Goal: Information Seeking & Learning: Learn about a topic

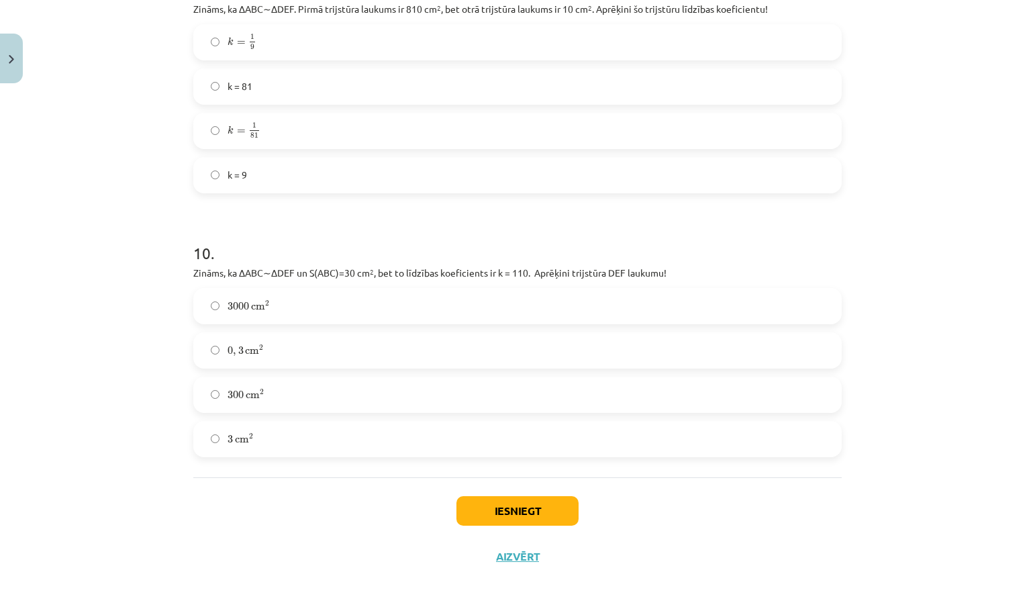
scroll to position [3041, 0]
click at [373, 355] on label "0 , 3 cm 2 0 , 3 cm 2" at bounding box center [518, 351] width 646 height 34
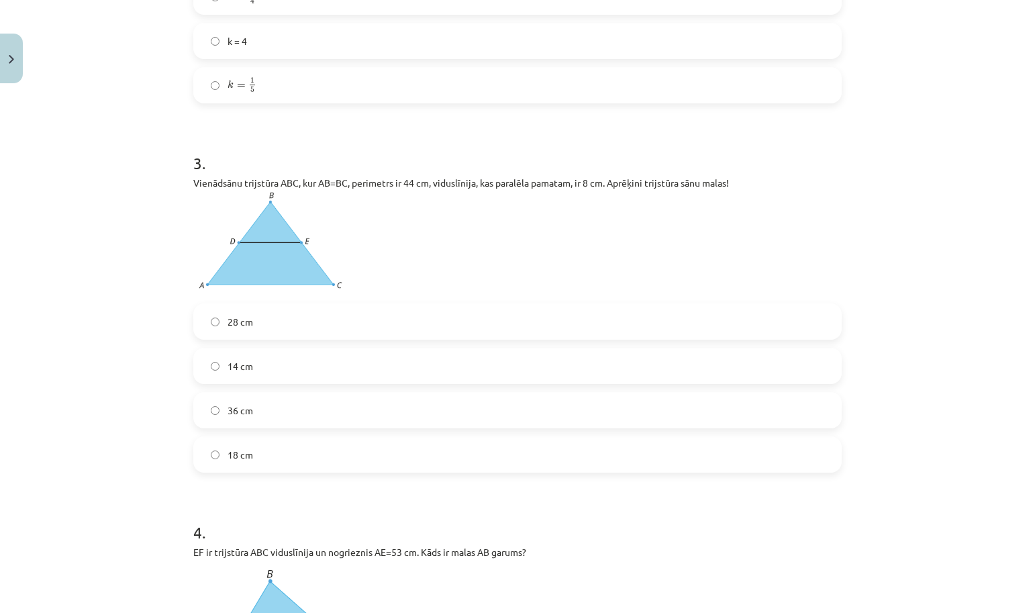
scroll to position [781, 0]
click at [336, 369] on label "14 cm" at bounding box center [518, 365] width 646 height 34
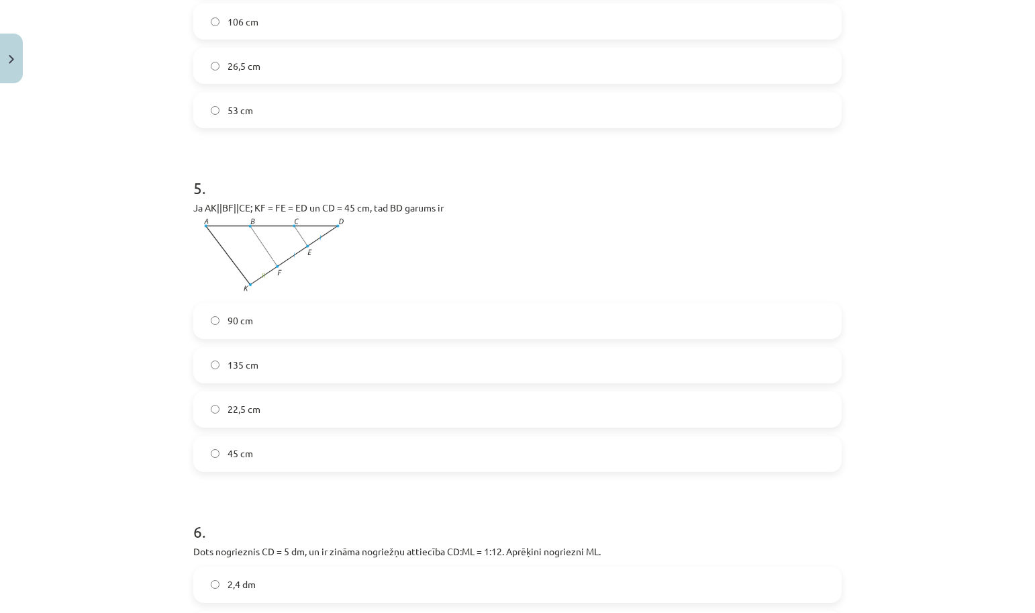
scroll to position [1535, 0]
click at [281, 328] on label "90 cm" at bounding box center [518, 318] width 646 height 34
click at [264, 375] on label "135 cm" at bounding box center [518, 363] width 646 height 34
click at [224, 453] on label "45 cm" at bounding box center [518, 451] width 646 height 34
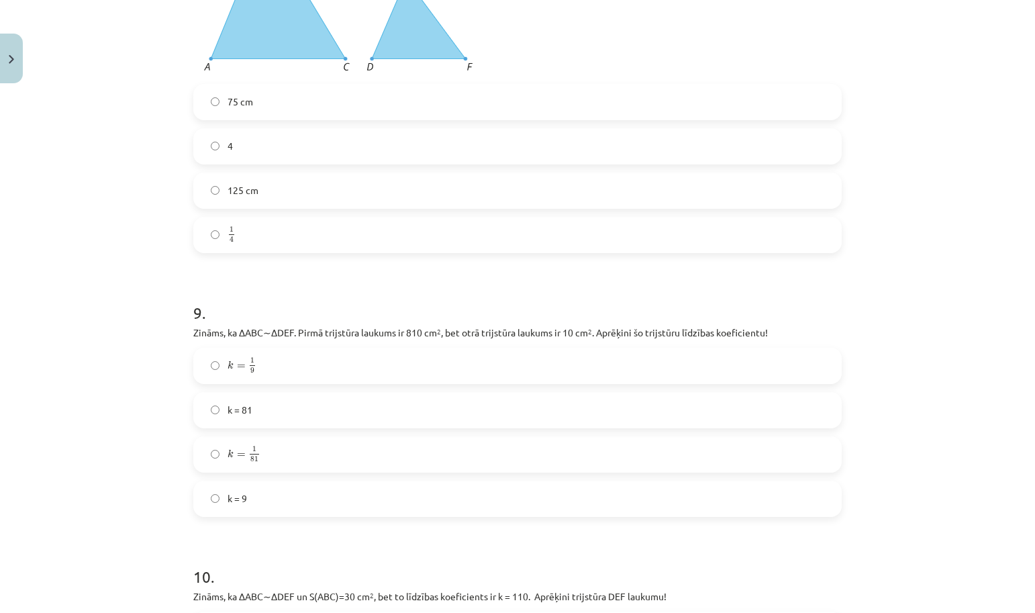
scroll to position [2718, 0]
click at [266, 499] on label "k = 9" at bounding box center [518, 496] width 646 height 34
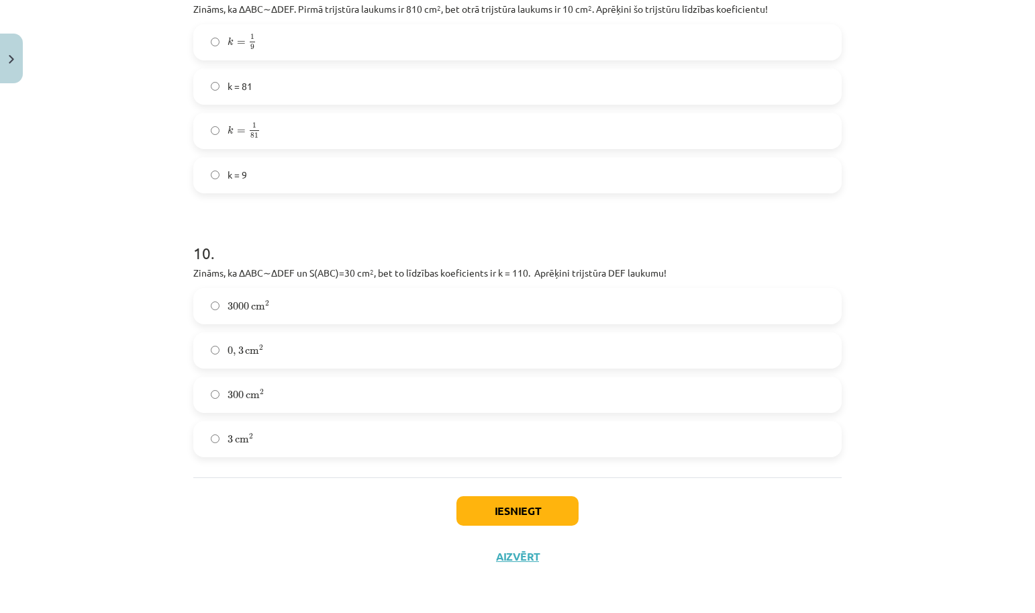
scroll to position [3041, 0]
click at [492, 499] on button "Iesniegt" at bounding box center [518, 511] width 122 height 30
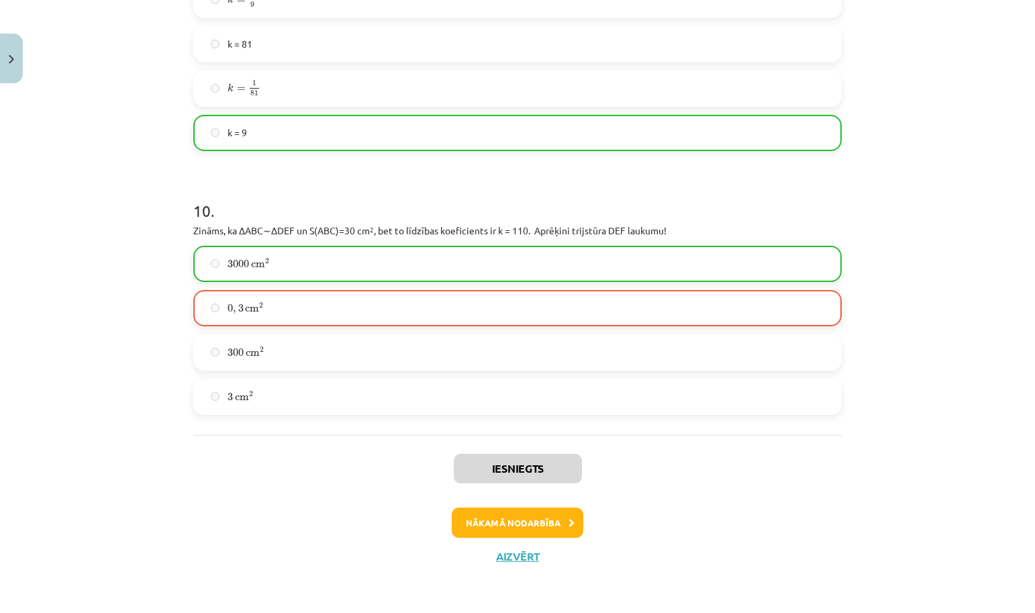
scroll to position [3083, 0]
click at [10, 66] on button "Close" at bounding box center [11, 59] width 23 height 50
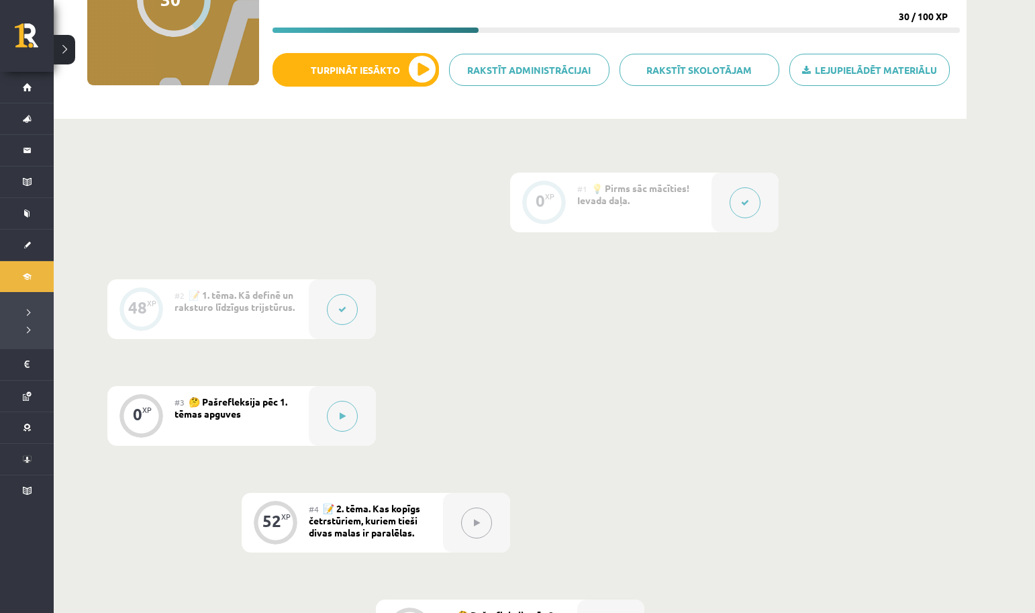
scroll to position [188, 0]
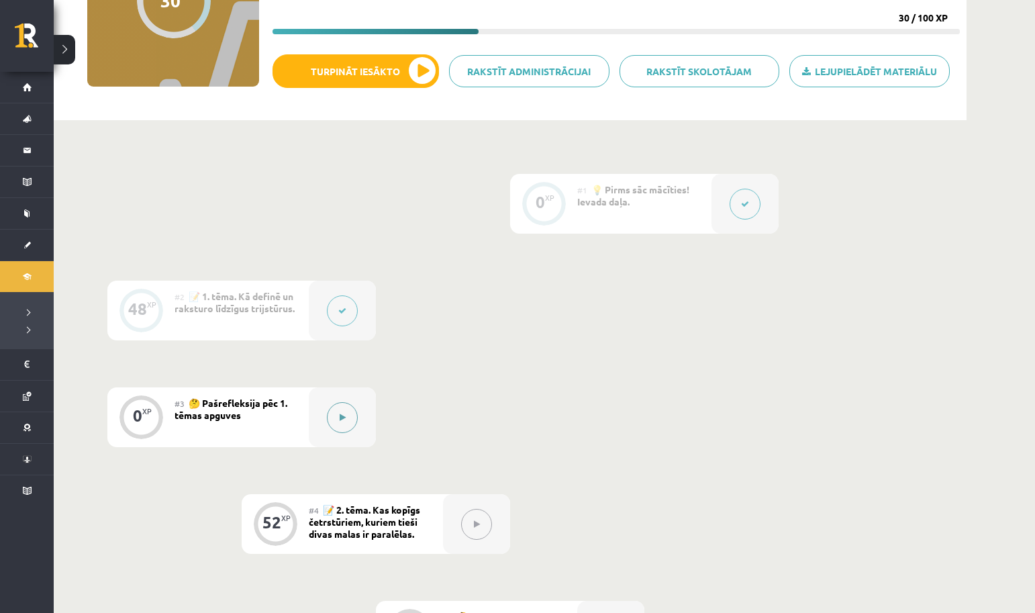
click at [355, 420] on button at bounding box center [342, 417] width 31 height 31
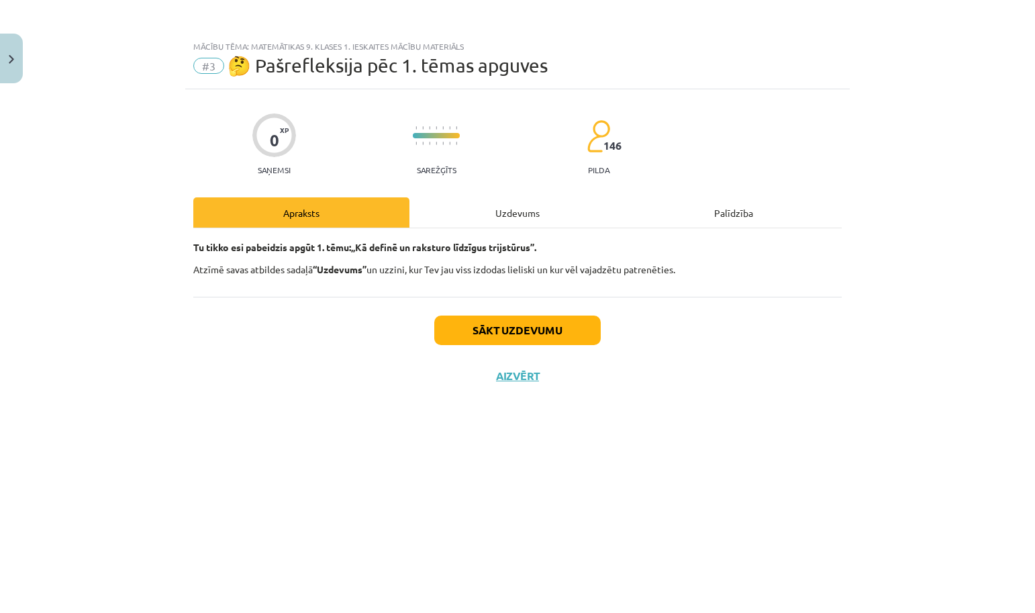
click at [494, 332] on button "Sākt uzdevumu" at bounding box center [517, 331] width 167 height 30
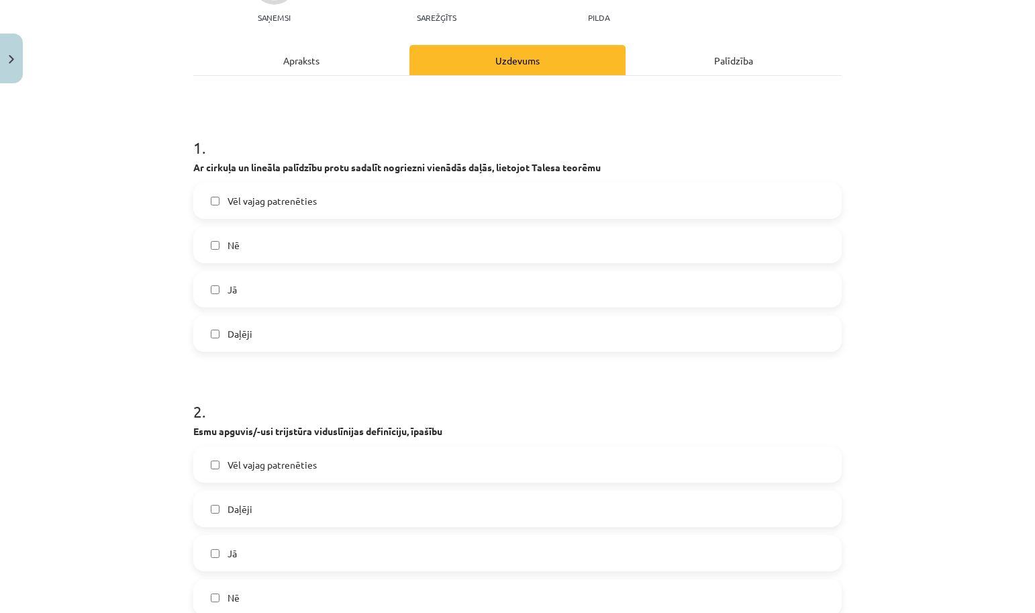
scroll to position [153, 0]
click at [305, 195] on span "Vēl vajag patrenēties" at bounding box center [272, 200] width 89 height 14
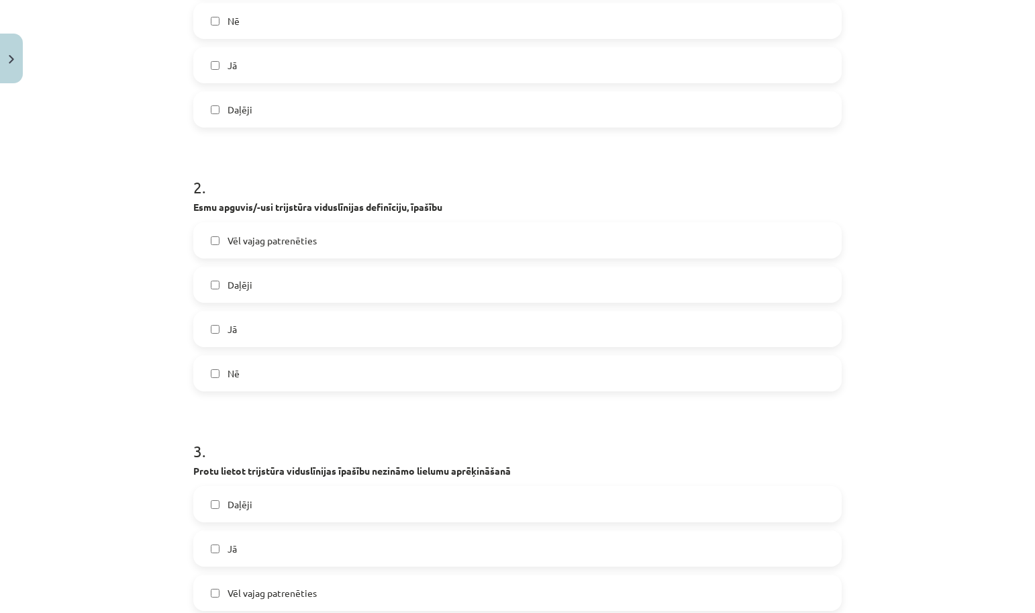
scroll to position [383, 0]
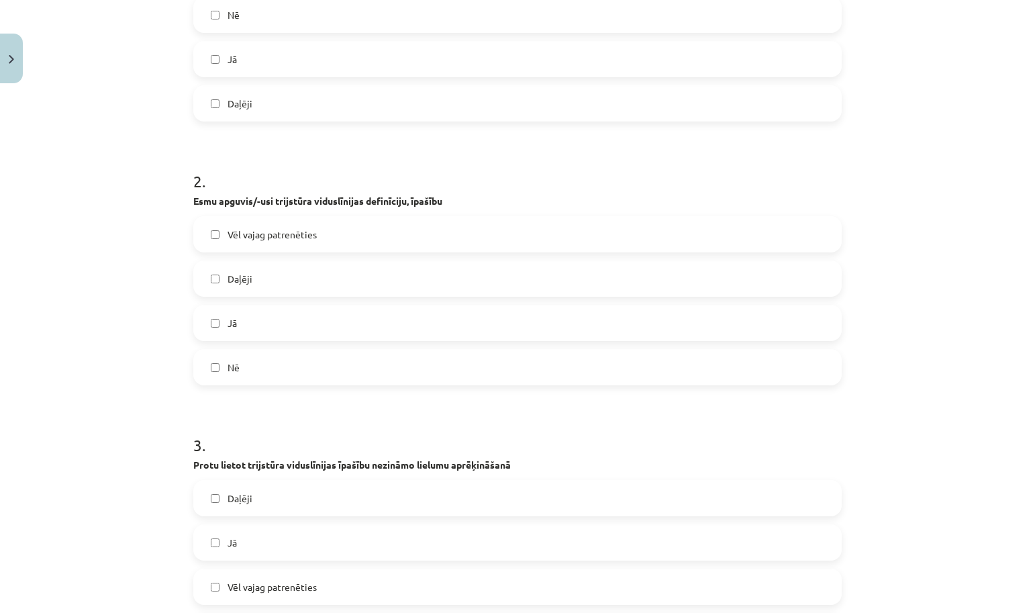
click at [300, 236] on span "Vēl vajag patrenēties" at bounding box center [272, 235] width 89 height 14
click at [296, 312] on label "Jā" at bounding box center [518, 323] width 646 height 34
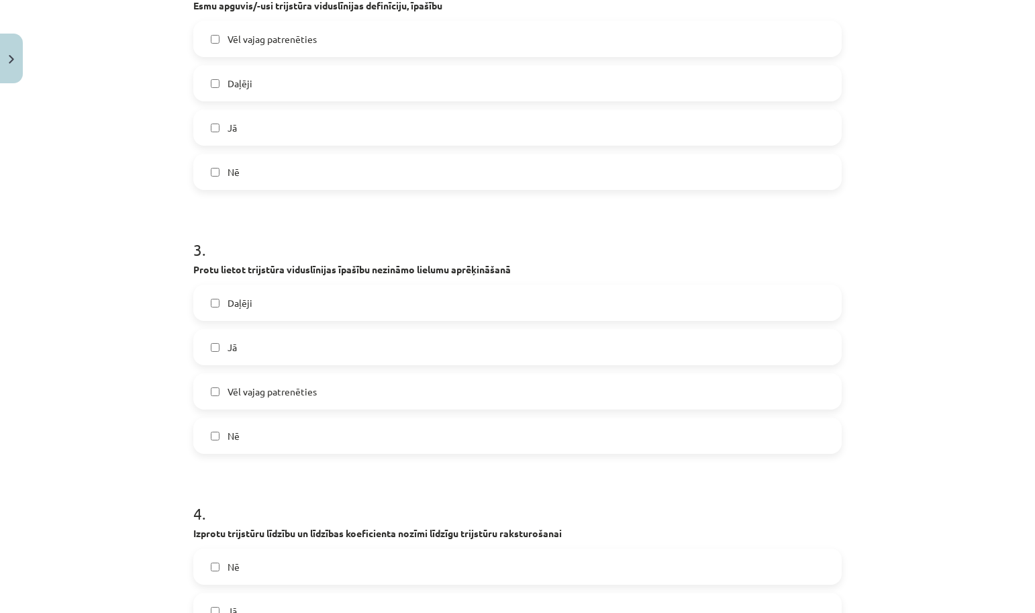
scroll to position [529, 0]
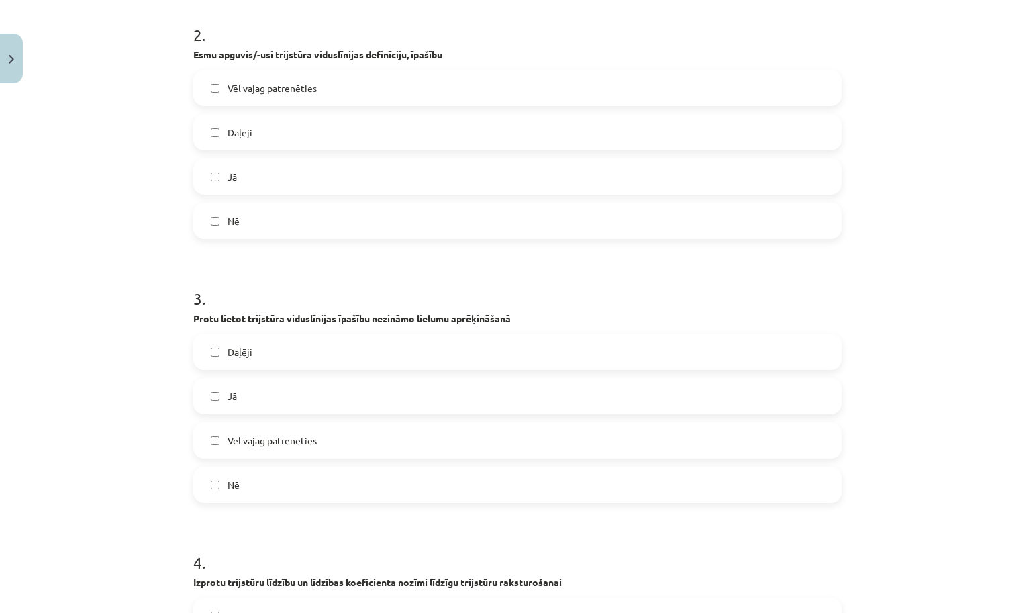
click at [304, 171] on label "Jā" at bounding box center [518, 177] width 646 height 34
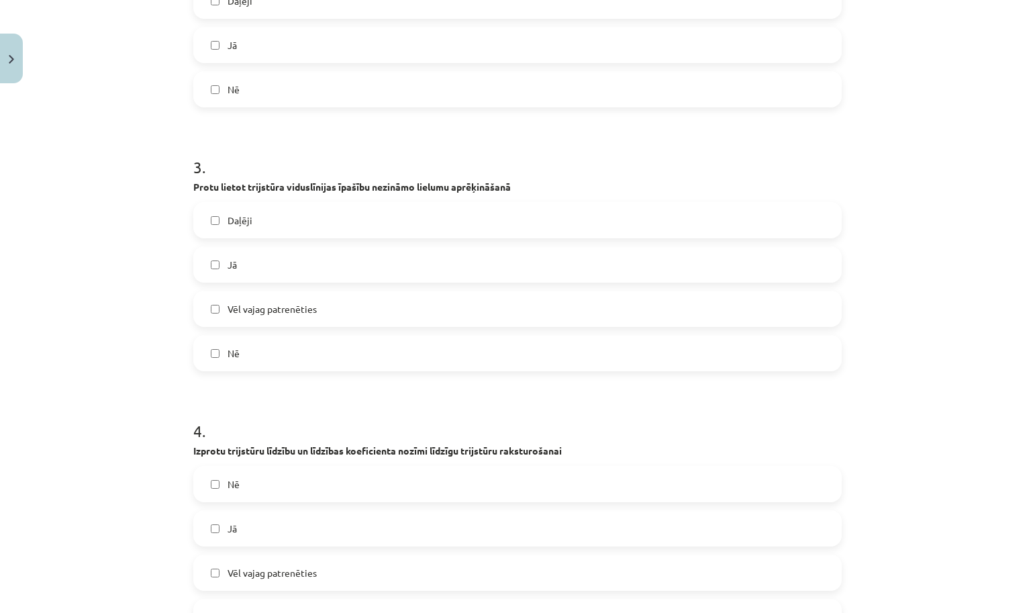
scroll to position [666, 0]
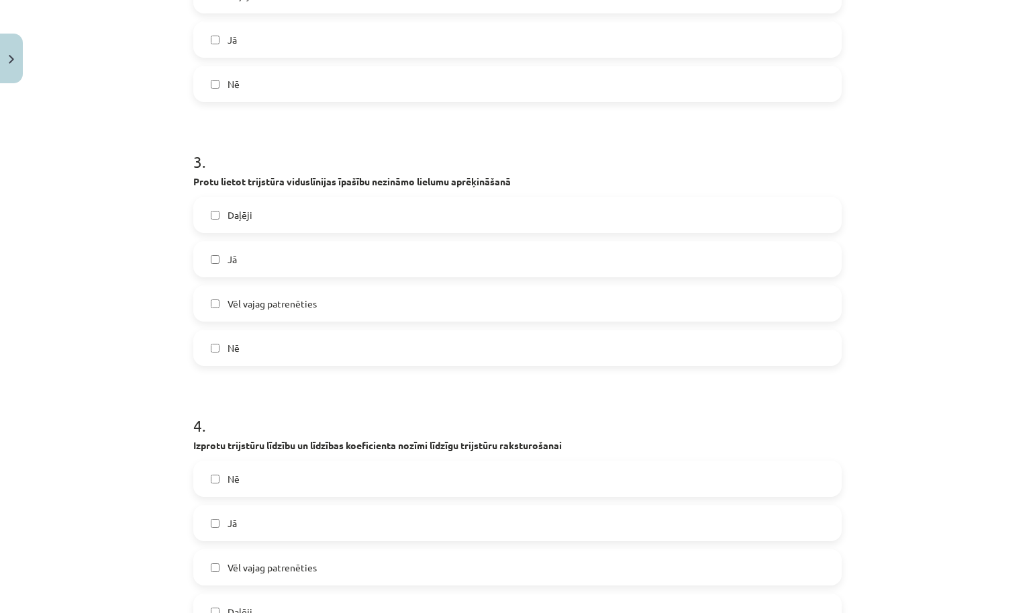
click at [287, 310] on span "Vēl vajag patrenēties" at bounding box center [272, 304] width 89 height 14
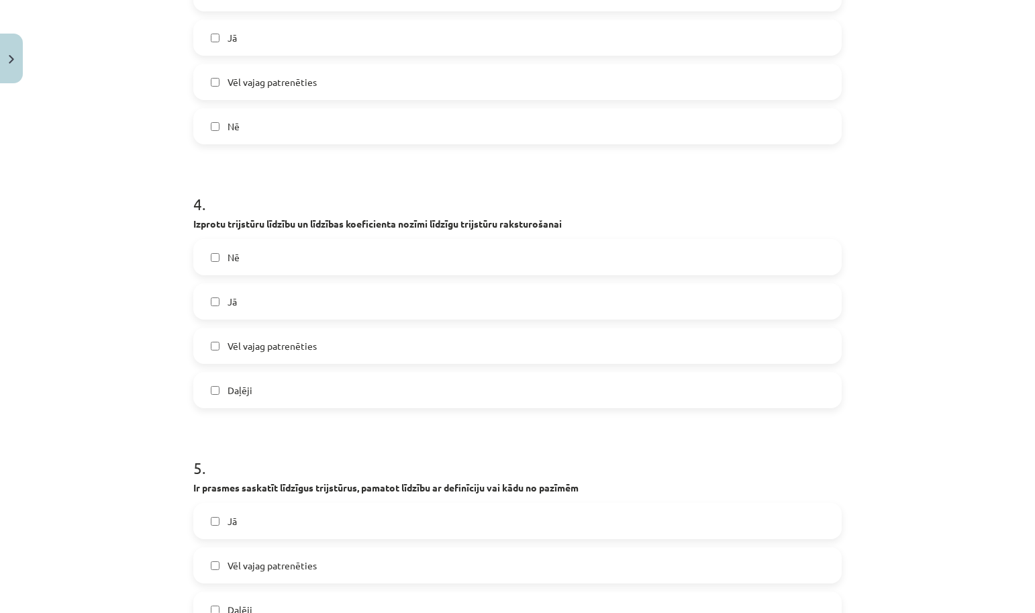
scroll to position [891, 0]
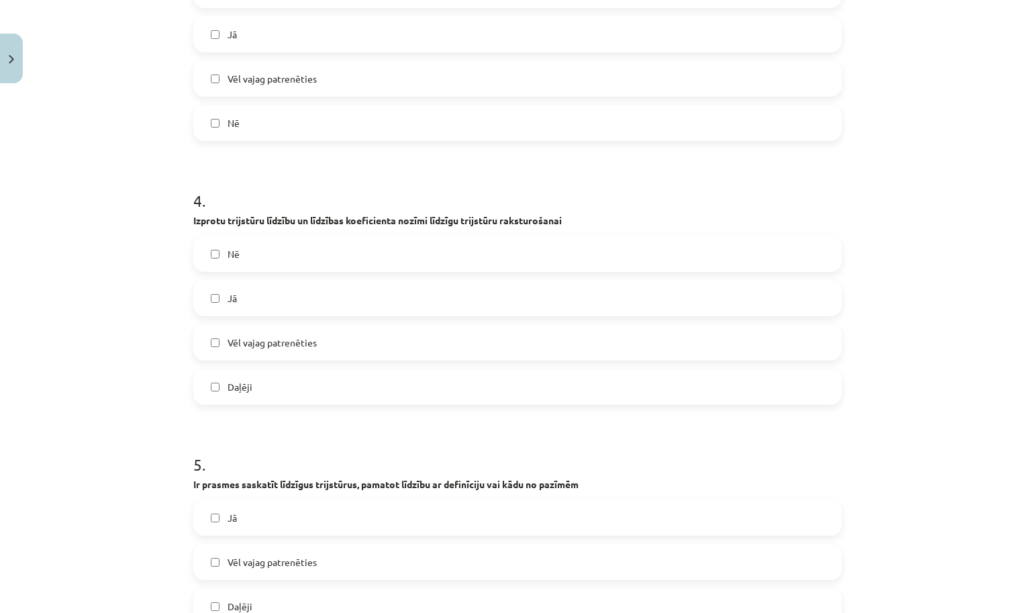
click at [323, 333] on label "Vēl vajag patrenēties" at bounding box center [518, 343] width 646 height 34
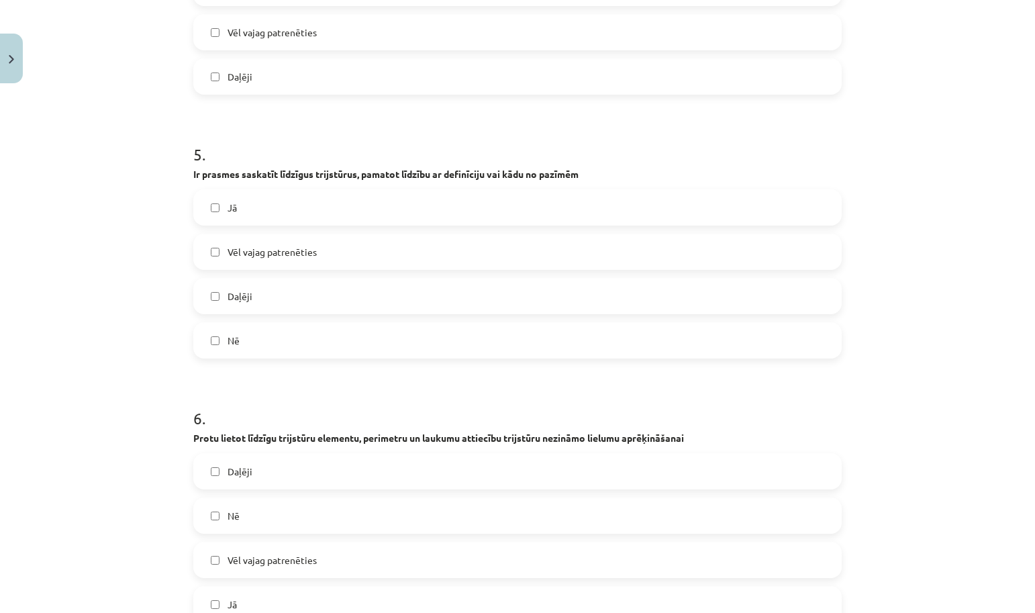
scroll to position [1209, 0]
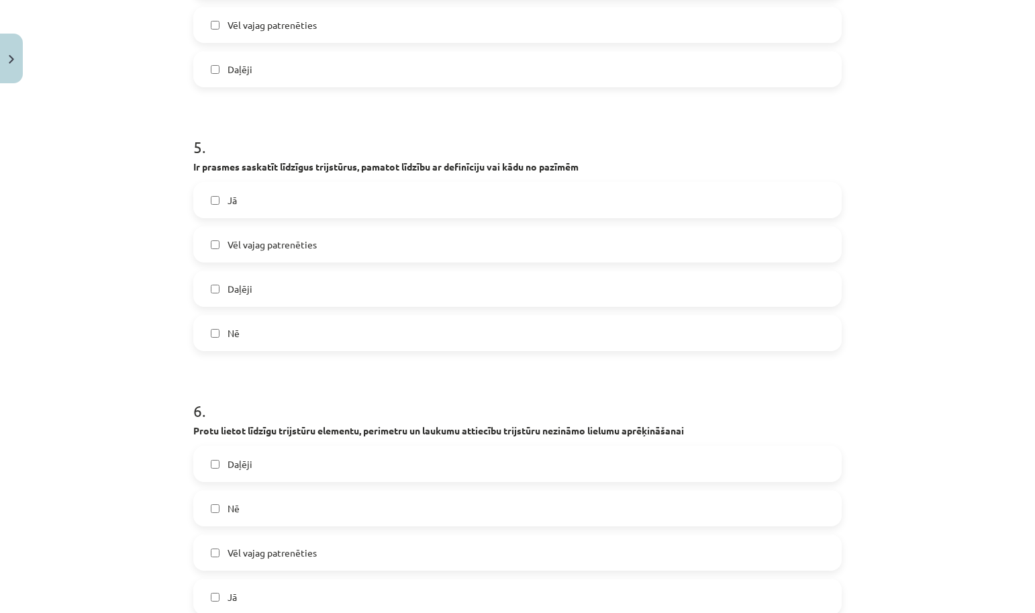
click at [324, 248] on label "Vēl vajag patrenēties" at bounding box center [518, 245] width 646 height 34
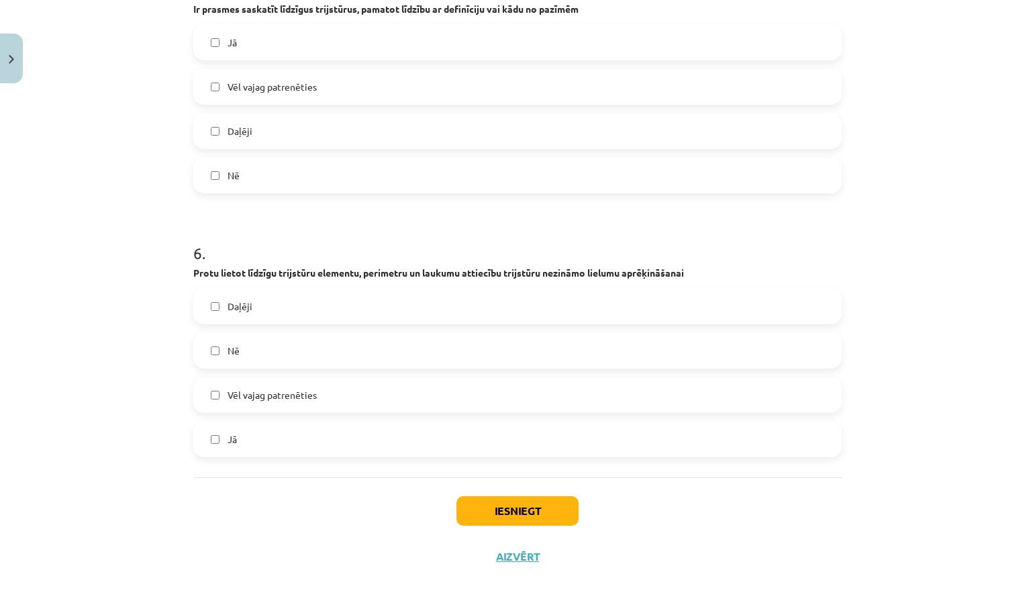
scroll to position [1368, 0]
click at [299, 389] on span "Vēl vajag patrenēties" at bounding box center [272, 395] width 89 height 14
click at [496, 502] on button "Iesniegt" at bounding box center [518, 511] width 122 height 30
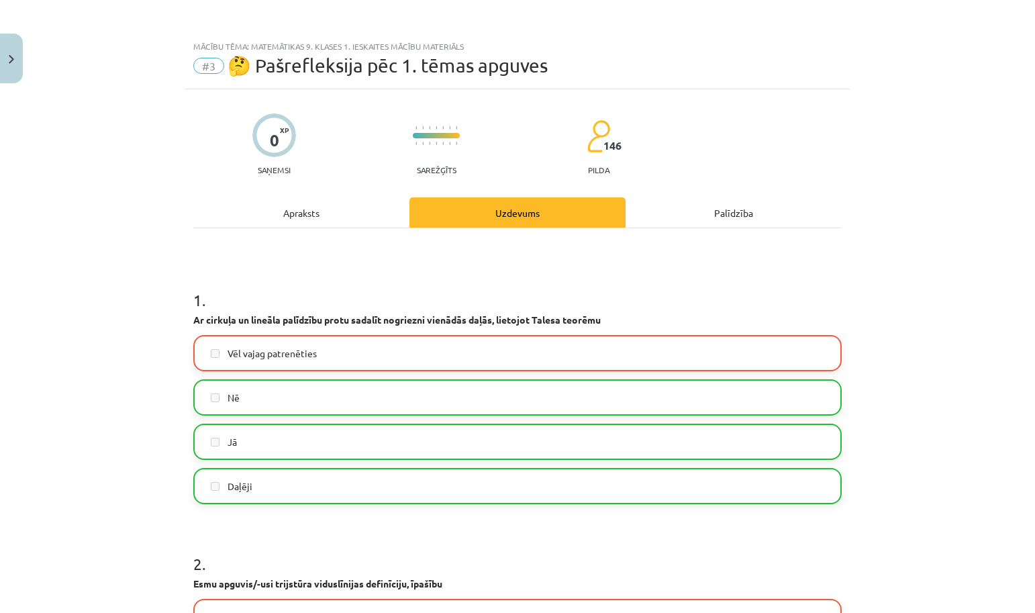
scroll to position [0, 0]
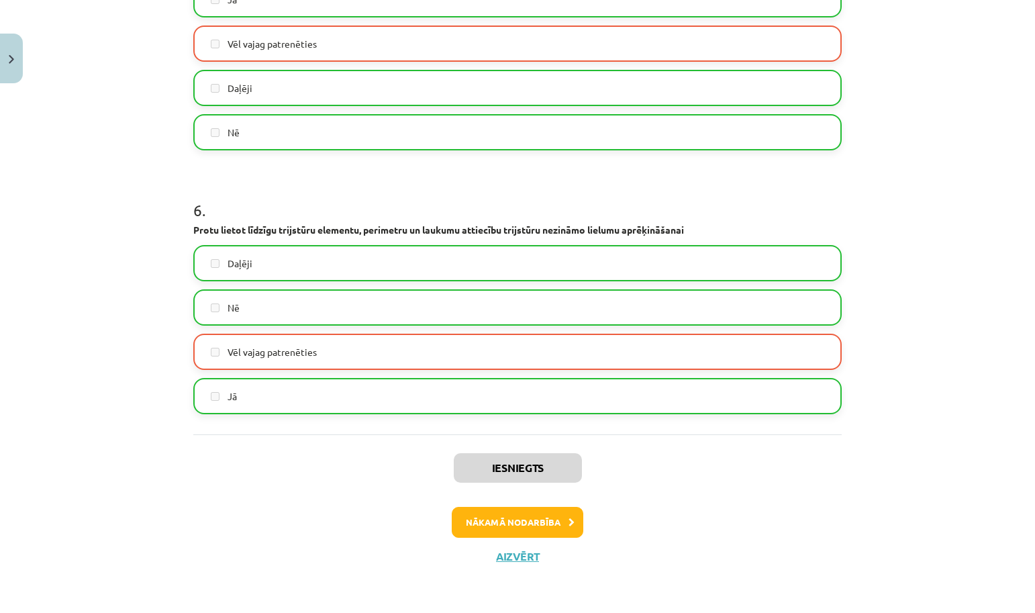
click at [496, 526] on button "Nākamā nodarbība" at bounding box center [518, 522] width 132 height 31
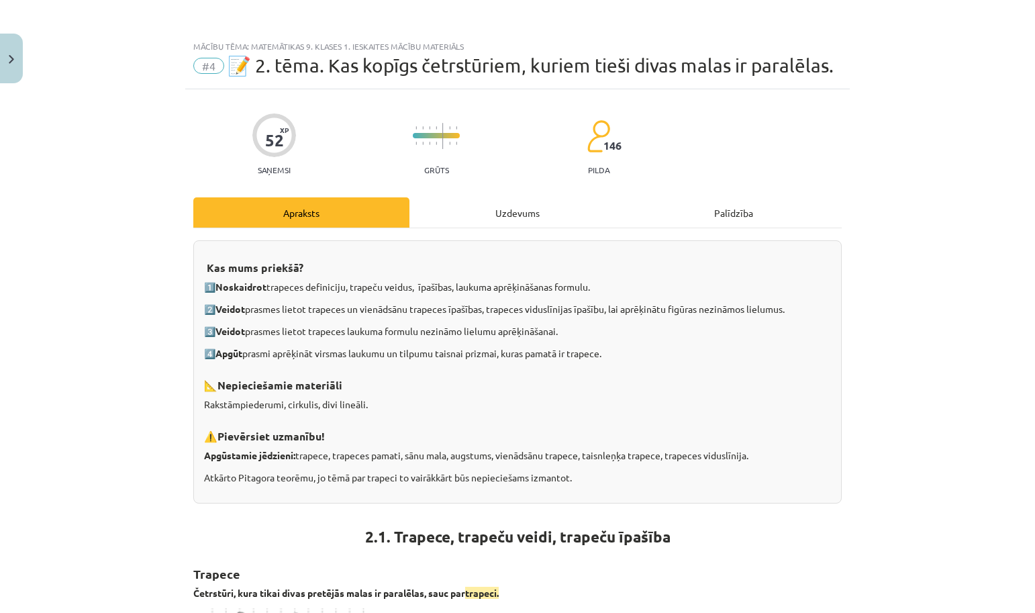
click at [21, 55] on button "Close" at bounding box center [11, 59] width 23 height 50
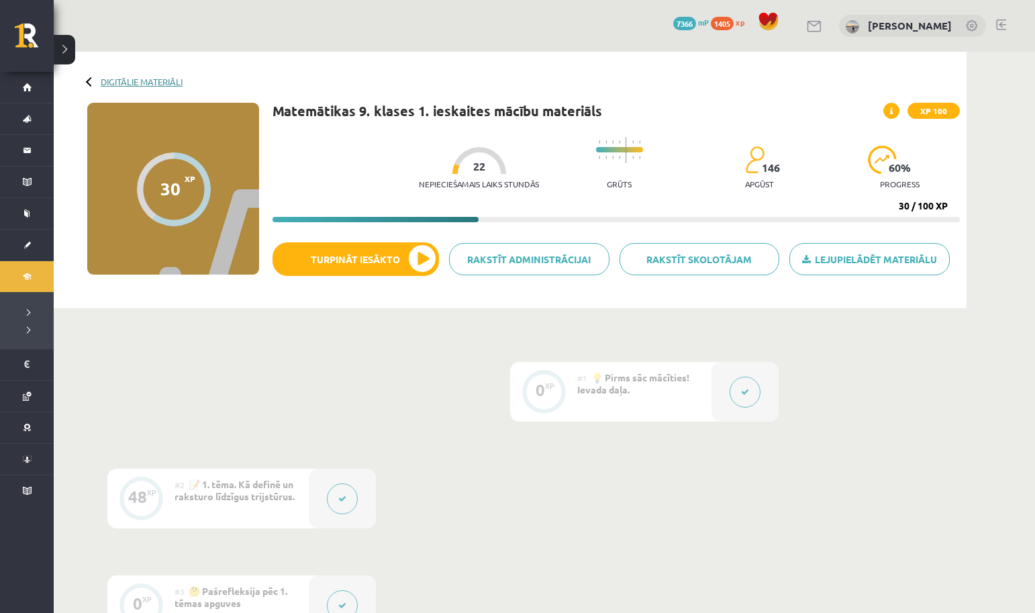
click at [149, 81] on link "Digitālie materiāli" at bounding box center [142, 82] width 82 height 10
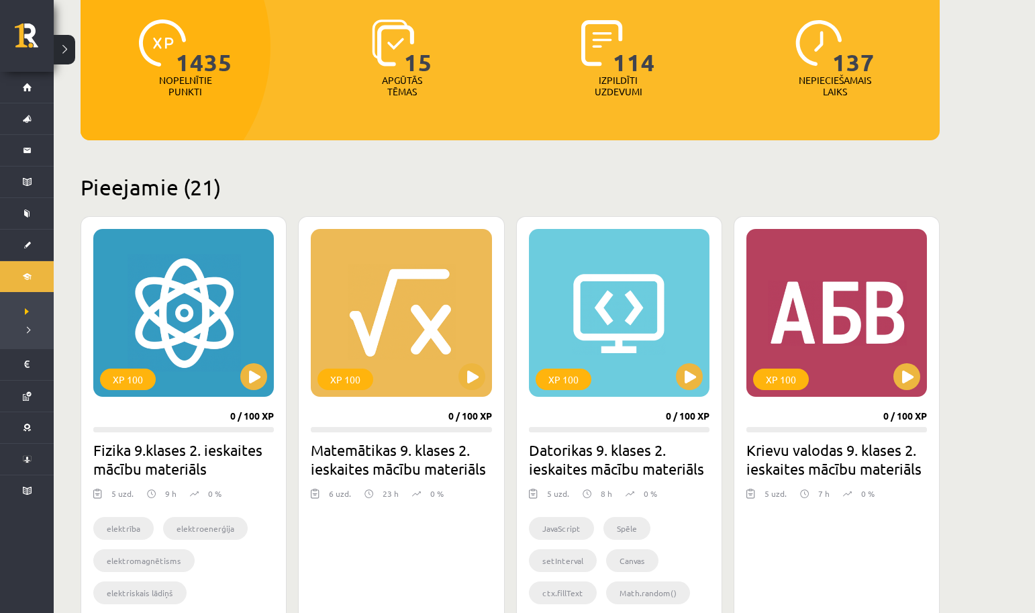
scroll to position [173, 0]
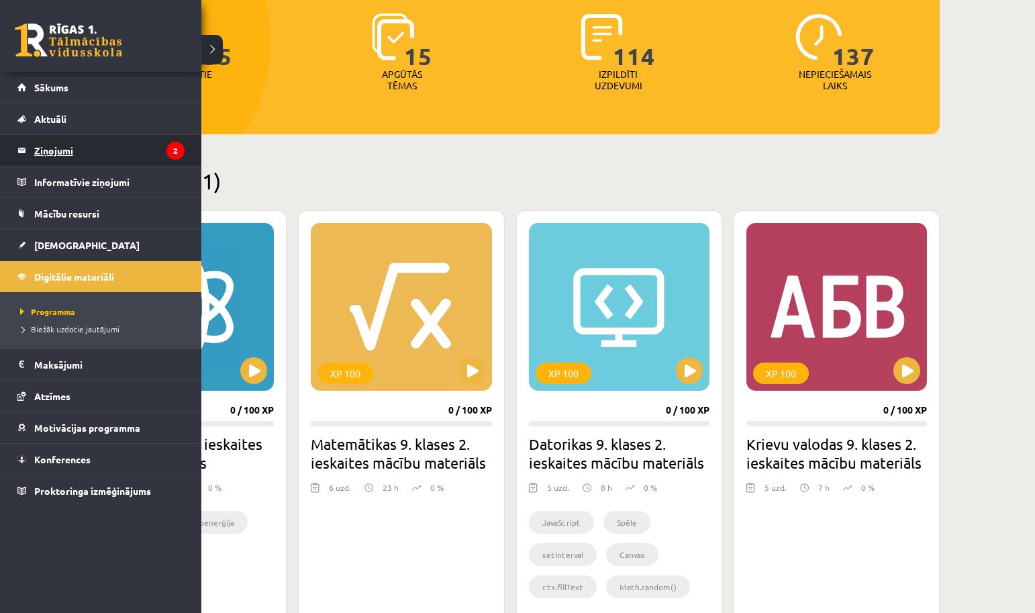
click at [85, 155] on legend "Ziņojumi 2" at bounding box center [109, 150] width 150 height 31
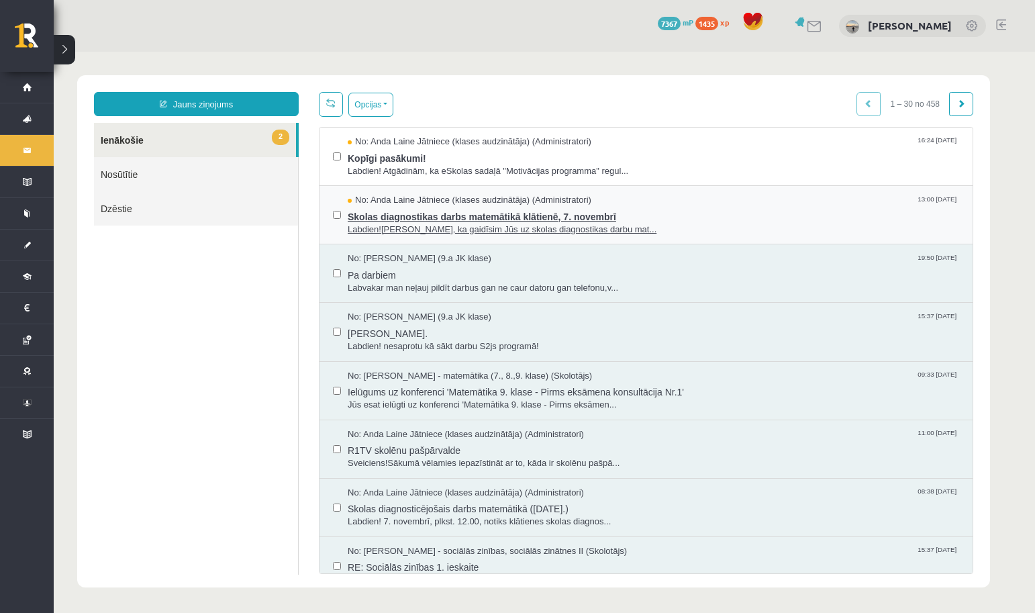
click at [439, 226] on span "Labdien!Atgādinām, ka gaidīsim Jūs uz skolas diagnostikas darbu mat..." at bounding box center [654, 230] width 612 height 13
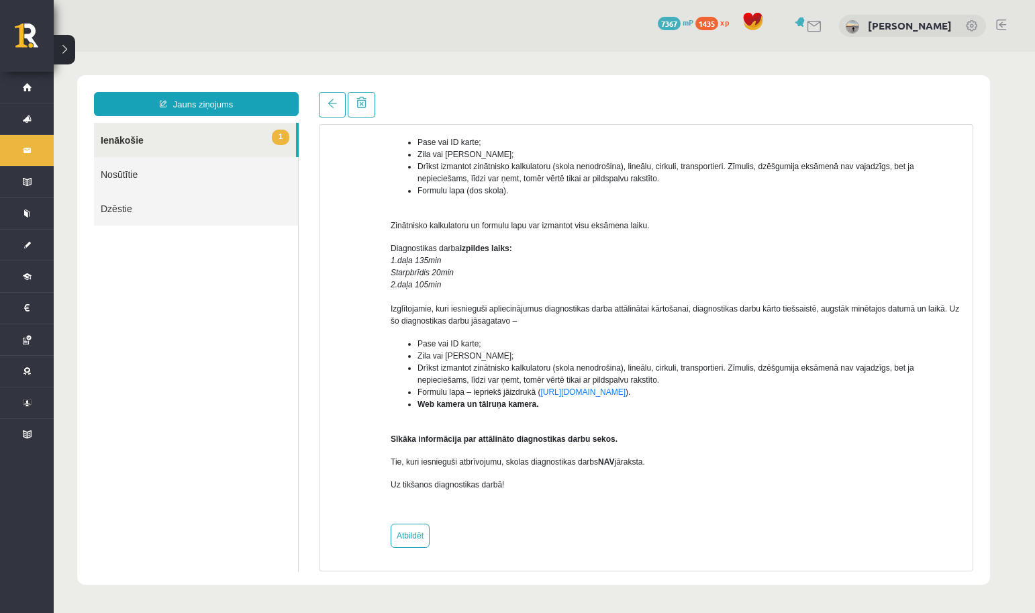
scroll to position [177, 0]
click at [334, 101] on span at bounding box center [332, 103] width 9 height 9
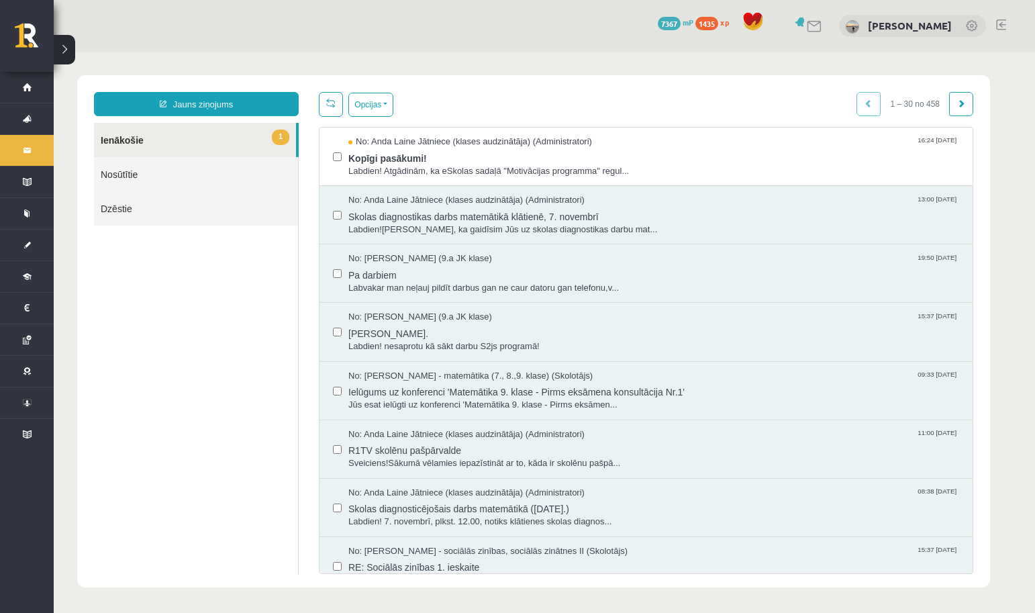
scroll to position [0, 0]
click at [394, 171] on span "Labdien! Atgādinām, ka eSkolas sadaļā "Motivācijas programma" regul..." at bounding box center [654, 171] width 612 height 13
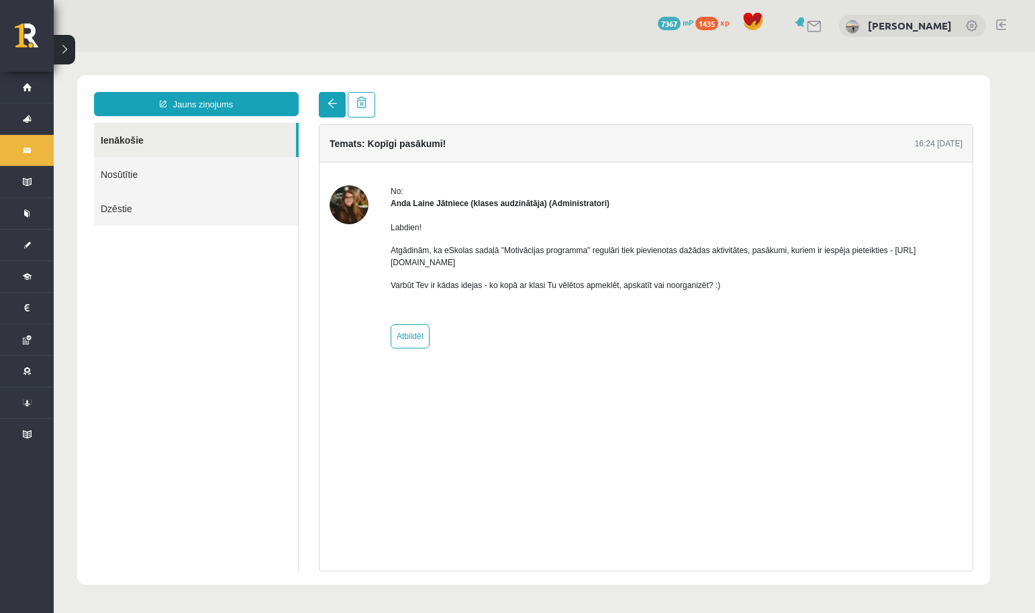
click at [332, 107] on span at bounding box center [332, 103] width 9 height 9
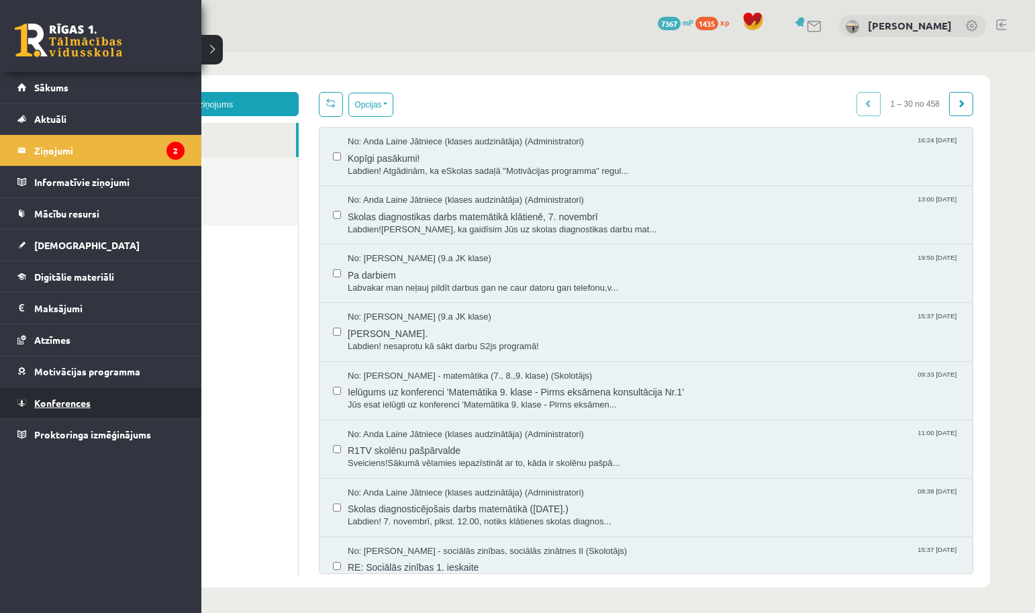
click at [61, 396] on link "Konferences" at bounding box center [100, 402] width 167 height 31
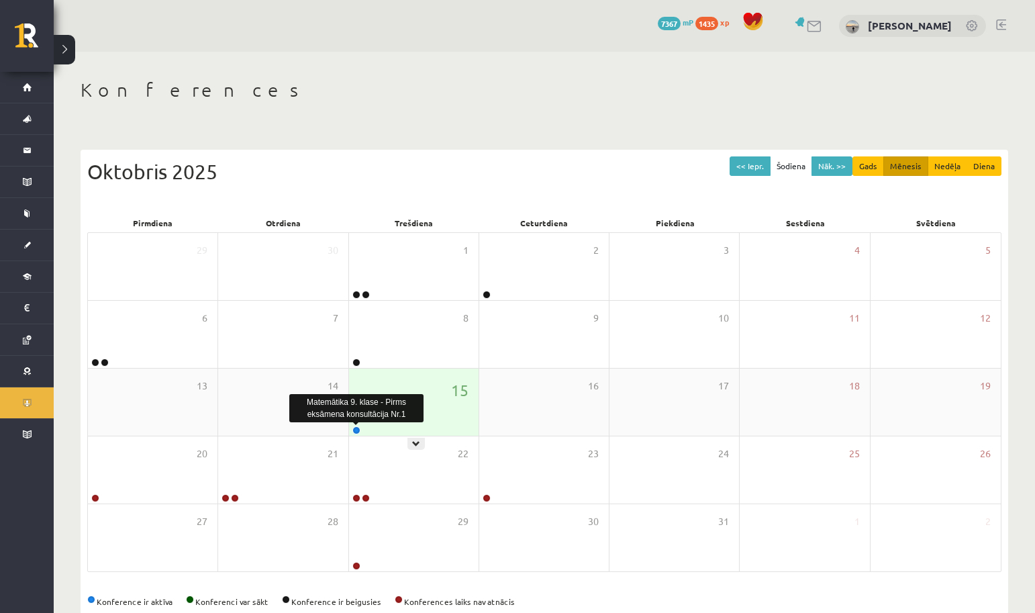
click at [359, 428] on link at bounding box center [357, 430] width 8 height 8
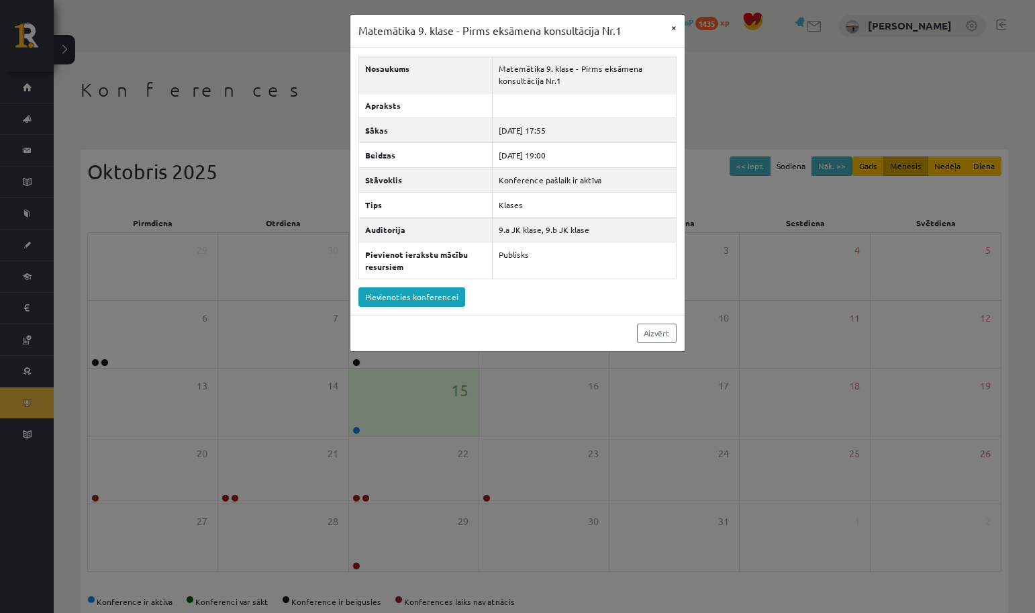
click at [671, 28] on button "×" at bounding box center [673, 28] width 21 height 26
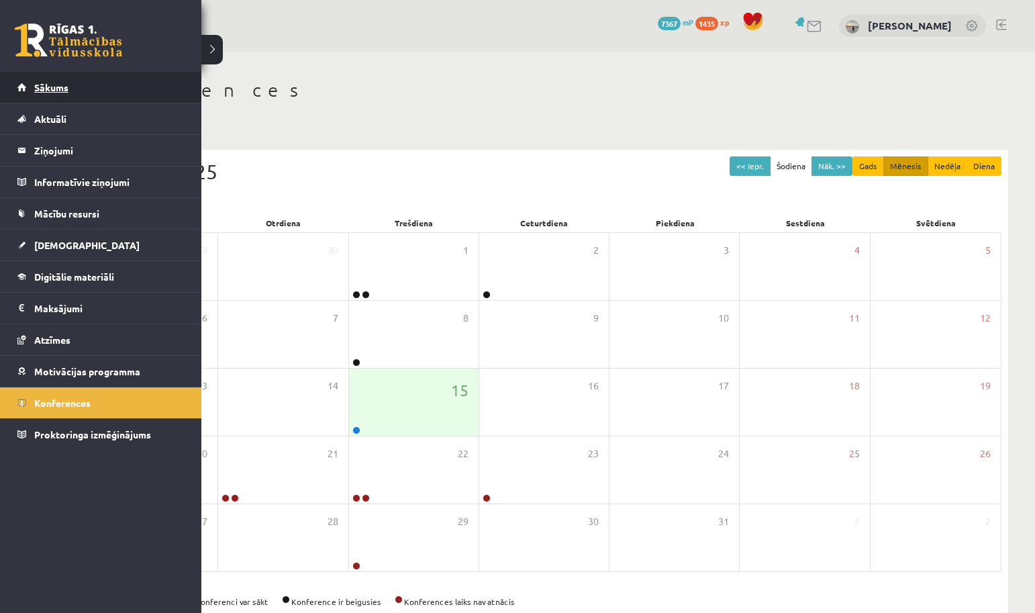
click at [27, 89] on link "Sākums" at bounding box center [100, 87] width 167 height 31
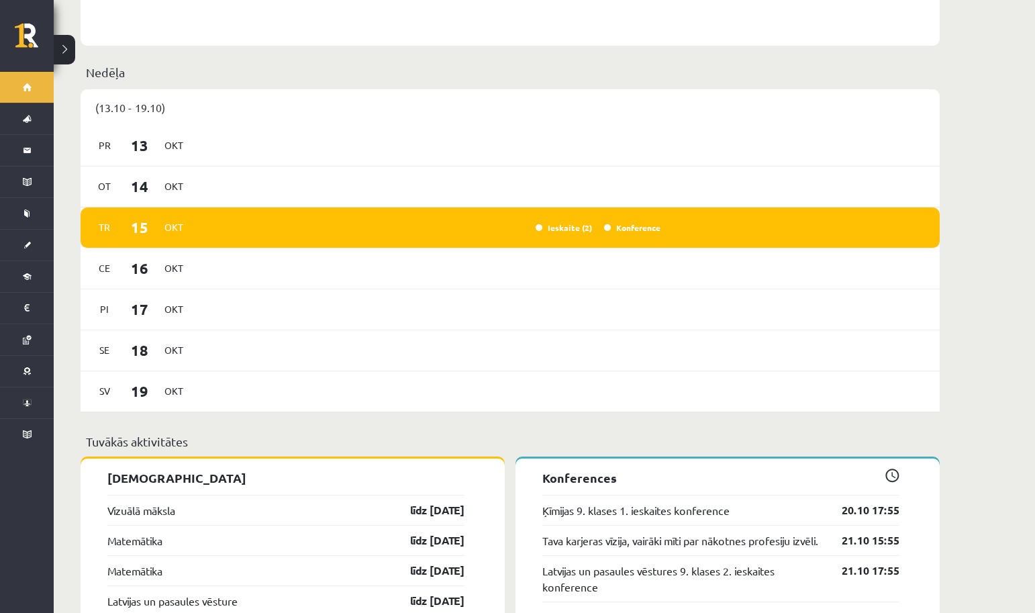
scroll to position [1070, 0]
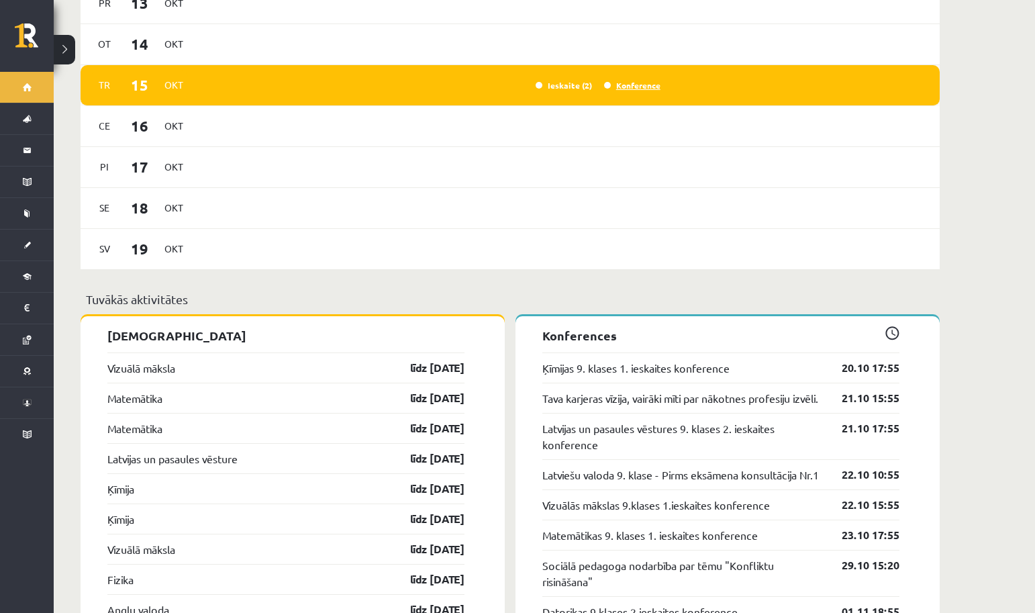
click at [628, 80] on link "Konference" at bounding box center [632, 85] width 56 height 11
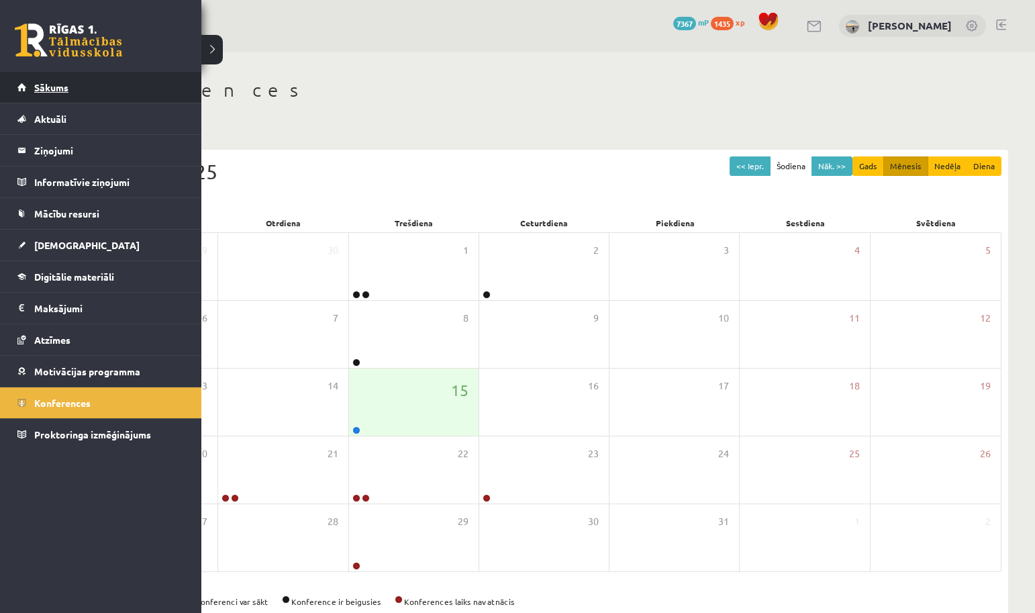
click at [44, 89] on span "Sākums" at bounding box center [51, 87] width 34 height 12
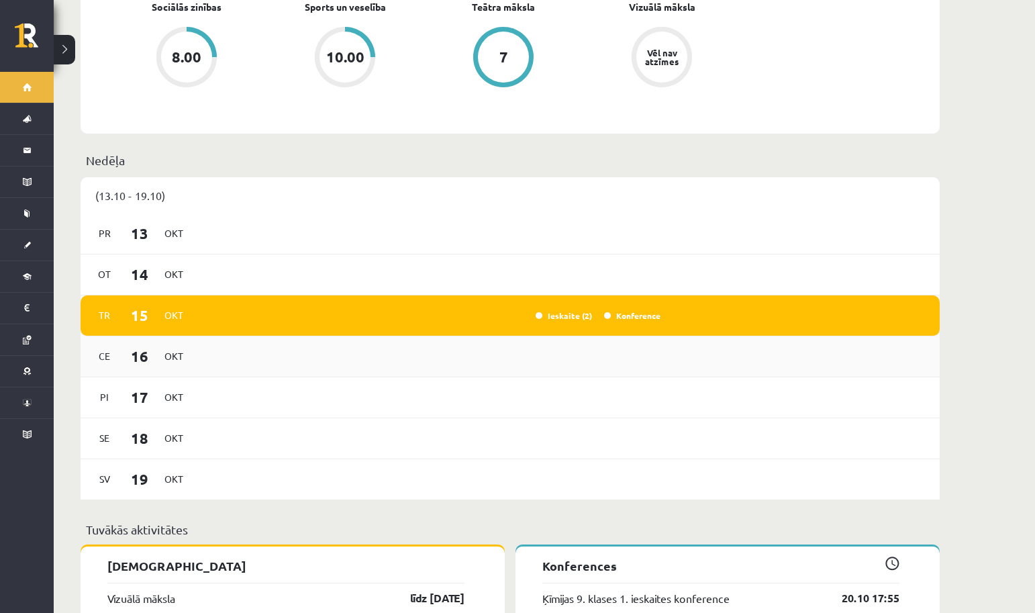
scroll to position [839, 0]
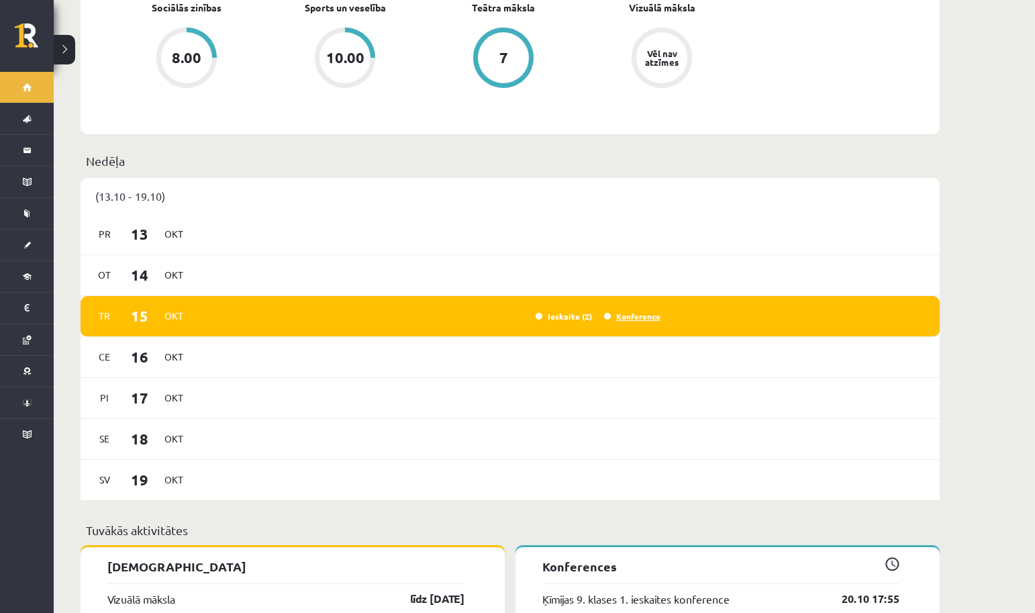
click at [632, 311] on link "Konference" at bounding box center [632, 316] width 56 height 11
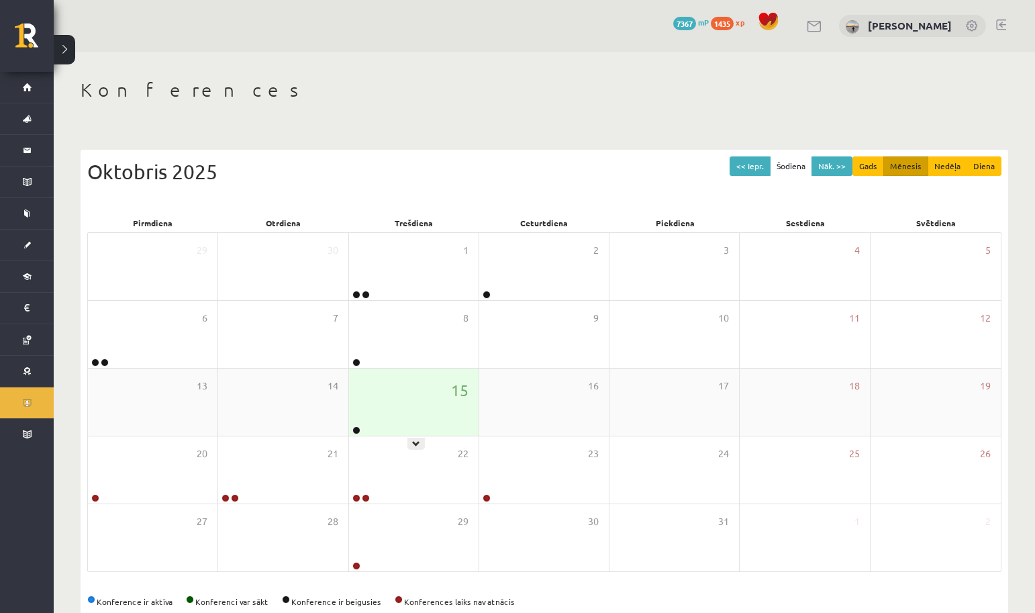
click at [357, 425] on div "15" at bounding box center [414, 402] width 130 height 67
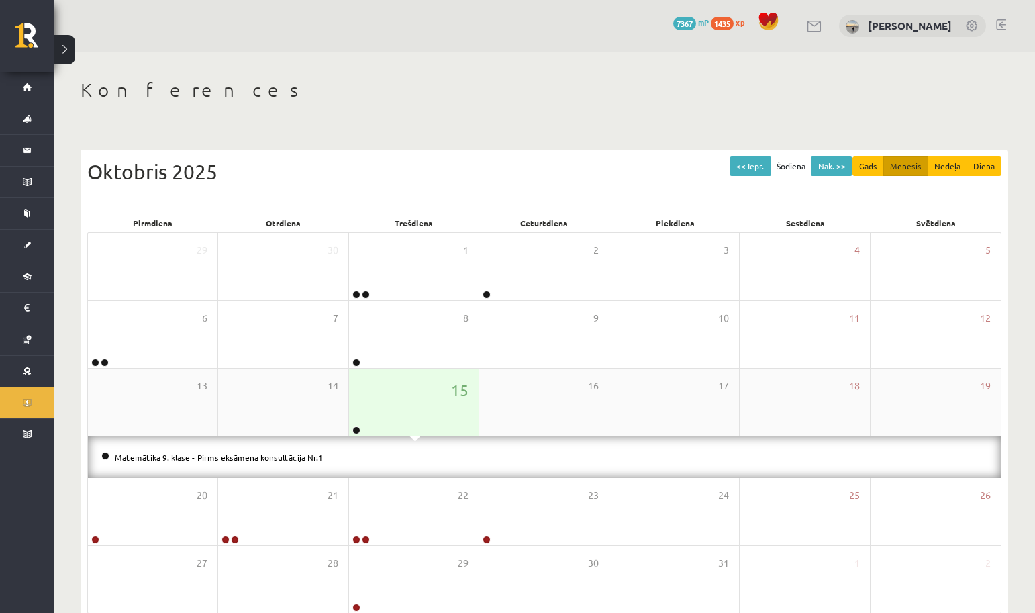
click at [355, 433] on link at bounding box center [357, 430] width 8 height 8
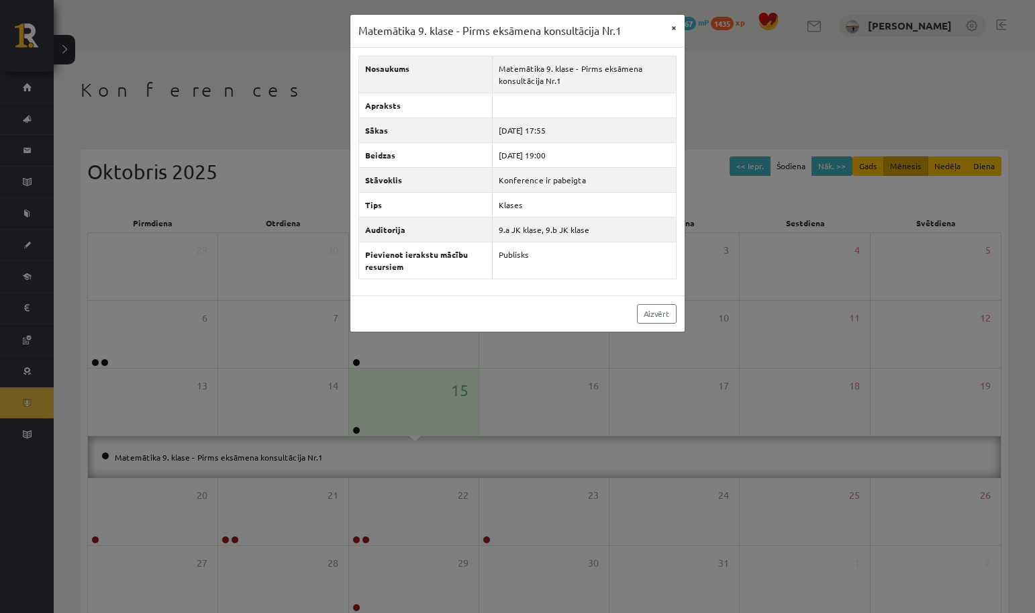
click at [668, 24] on button "×" at bounding box center [673, 28] width 21 height 26
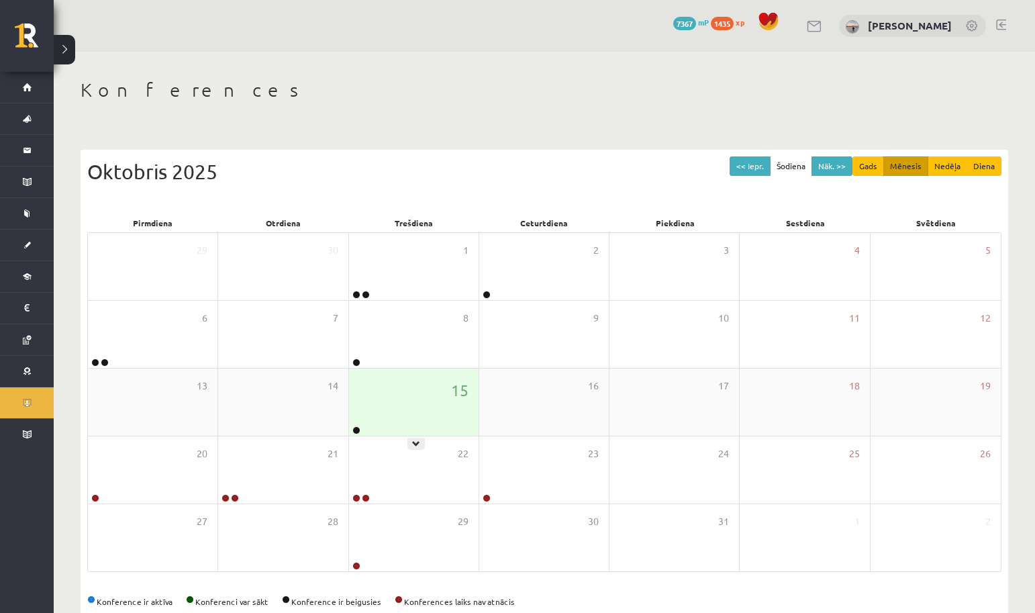
click at [361, 427] on div at bounding box center [355, 430] width 13 height 9
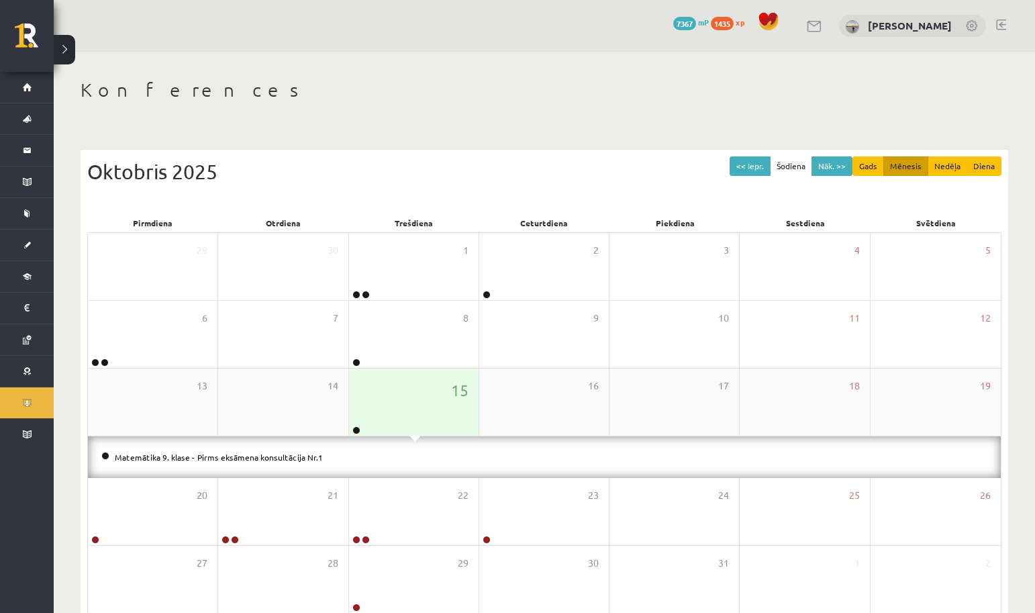
click at [398, 417] on div "15" at bounding box center [414, 402] width 130 height 67
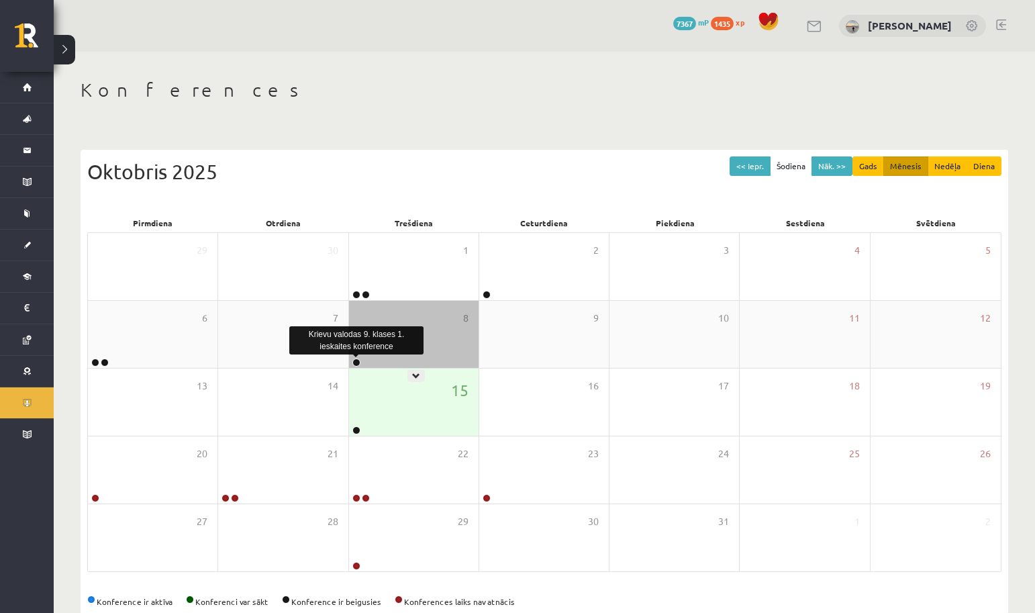
click at [357, 361] on link at bounding box center [357, 363] width 8 height 8
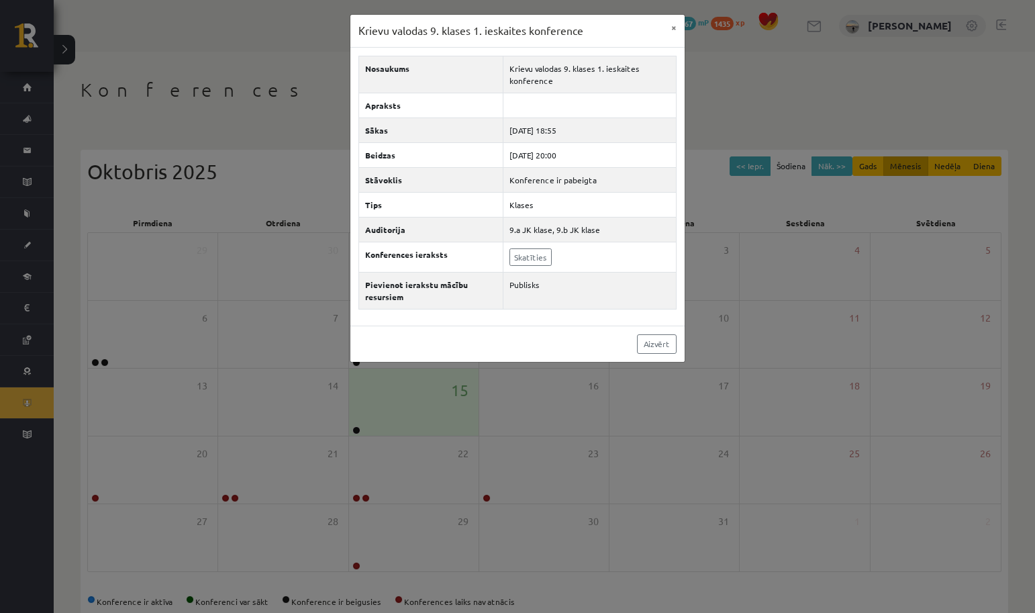
click at [471, 383] on div "Krievu valodas 9. klases 1. ieskaites konference × Nosaukums Krievu valodas 9. …" at bounding box center [517, 306] width 1035 height 613
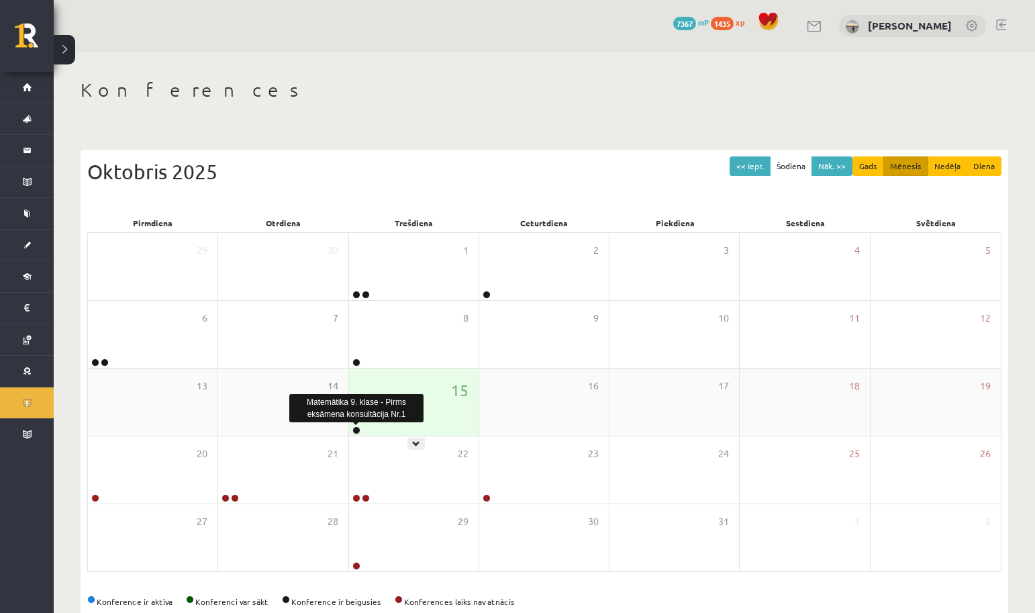
click at [356, 428] on link at bounding box center [357, 430] width 8 height 8
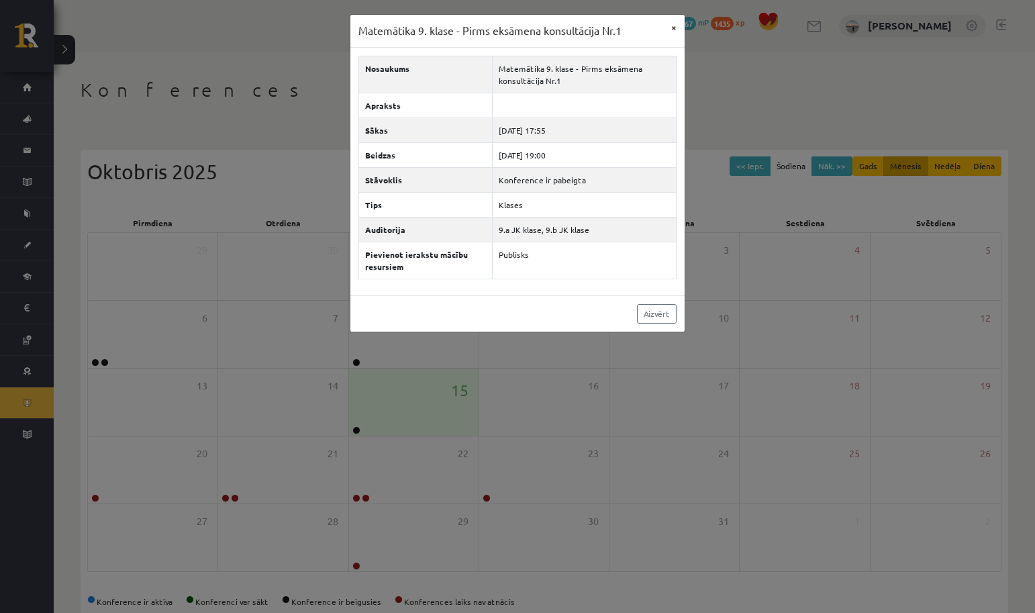
click at [678, 23] on button "×" at bounding box center [673, 28] width 21 height 26
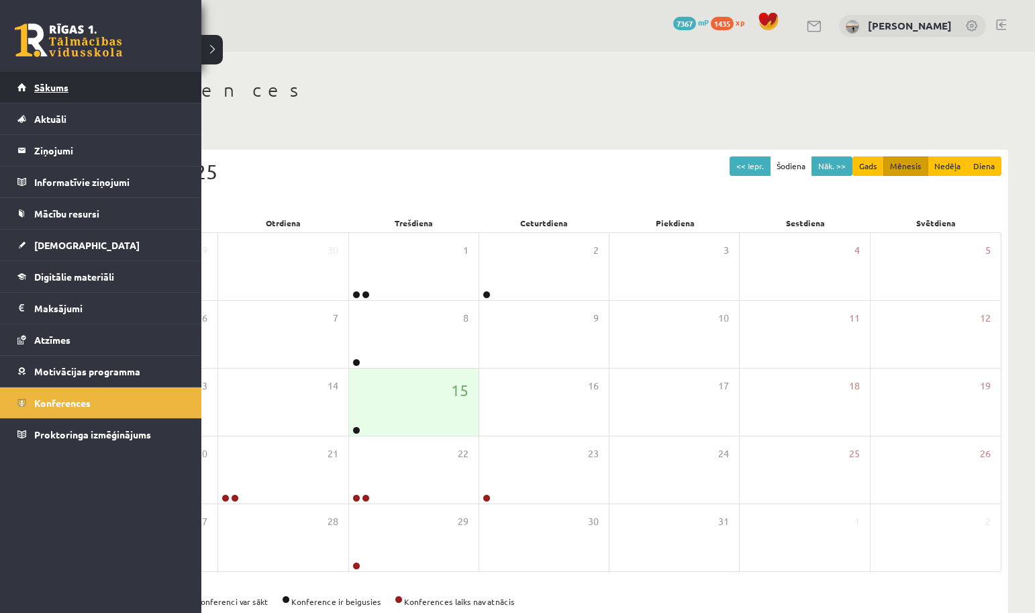
click at [46, 98] on link "Sākums" at bounding box center [100, 87] width 167 height 31
